Goal: Task Accomplishment & Management: Manage account settings

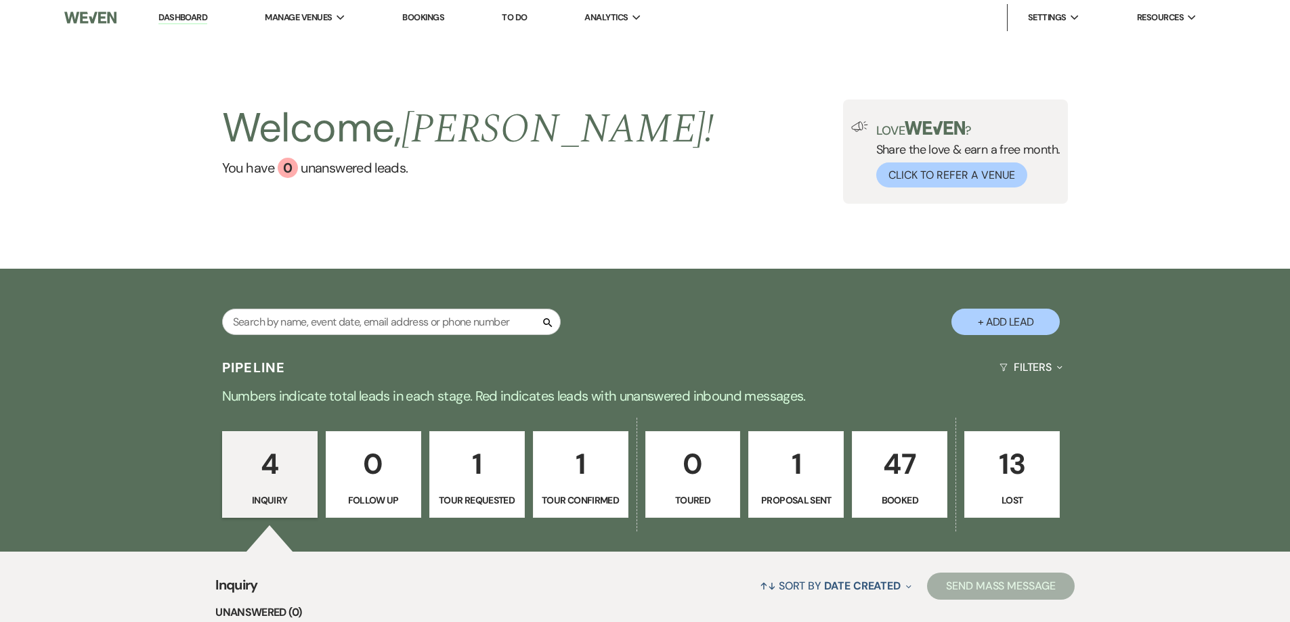
click at [896, 476] on p "47" at bounding box center [900, 463] width 78 height 45
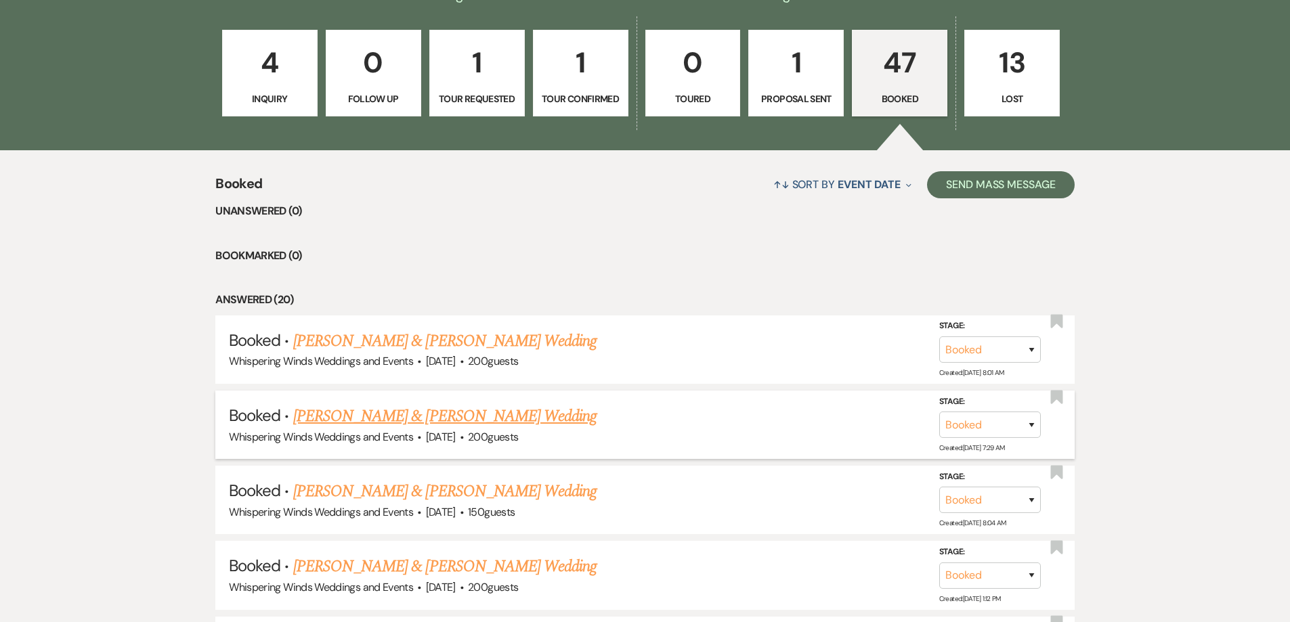
scroll to position [474, 0]
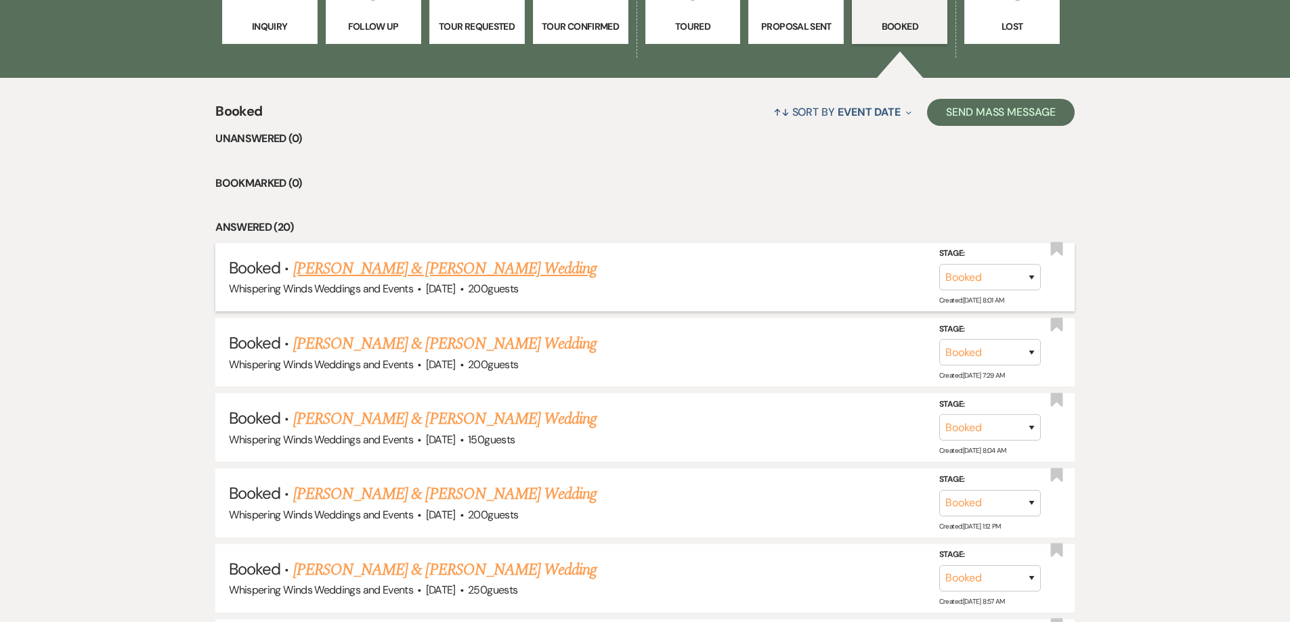
click at [387, 271] on link "[PERSON_NAME] & [PERSON_NAME] Wedding" at bounding box center [444, 269] width 303 height 24
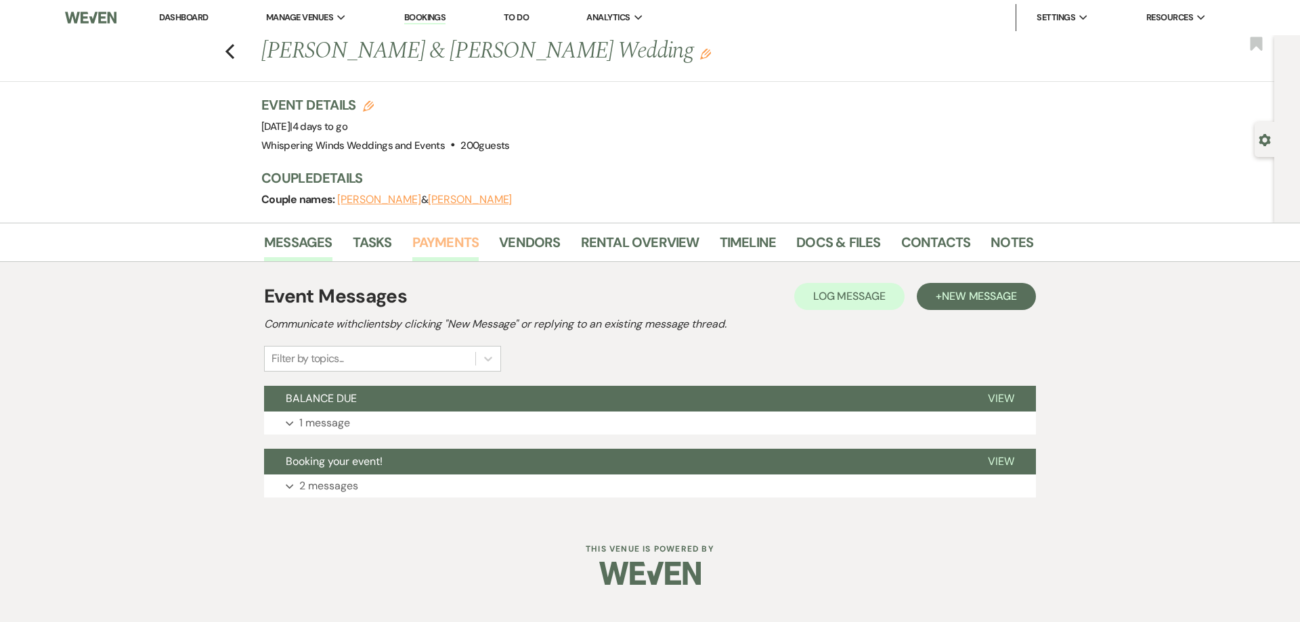
click at [429, 240] on link "Payments" at bounding box center [445, 247] width 67 height 30
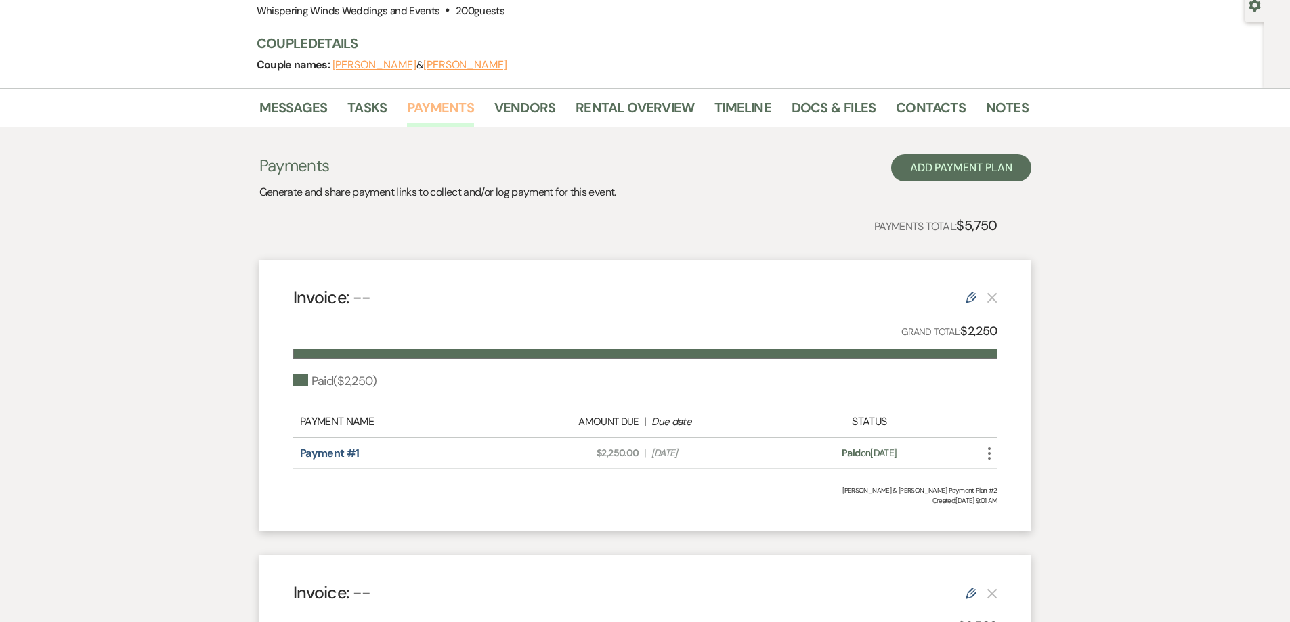
scroll to position [135, 0]
